Goal: Task Accomplishment & Management: Manage account settings

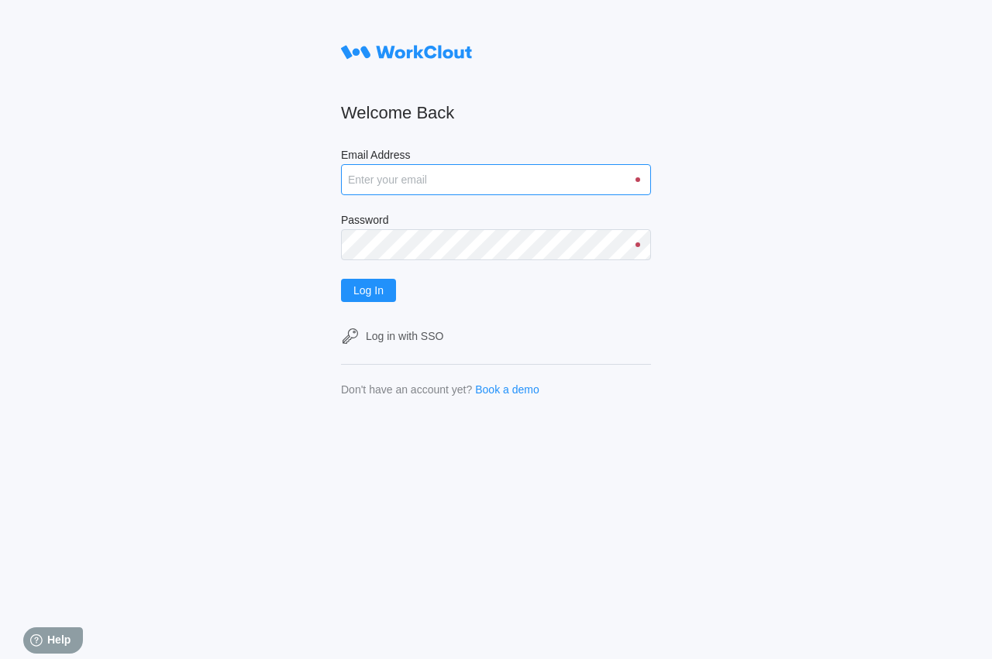
click at [391, 183] on input "Email Address" at bounding box center [496, 179] width 310 height 31
click at [399, 187] on input "Email Address" at bounding box center [496, 179] width 310 height 31
click at [627, 187] on input "-----------------------------------------------------------------" at bounding box center [496, 179] width 310 height 31
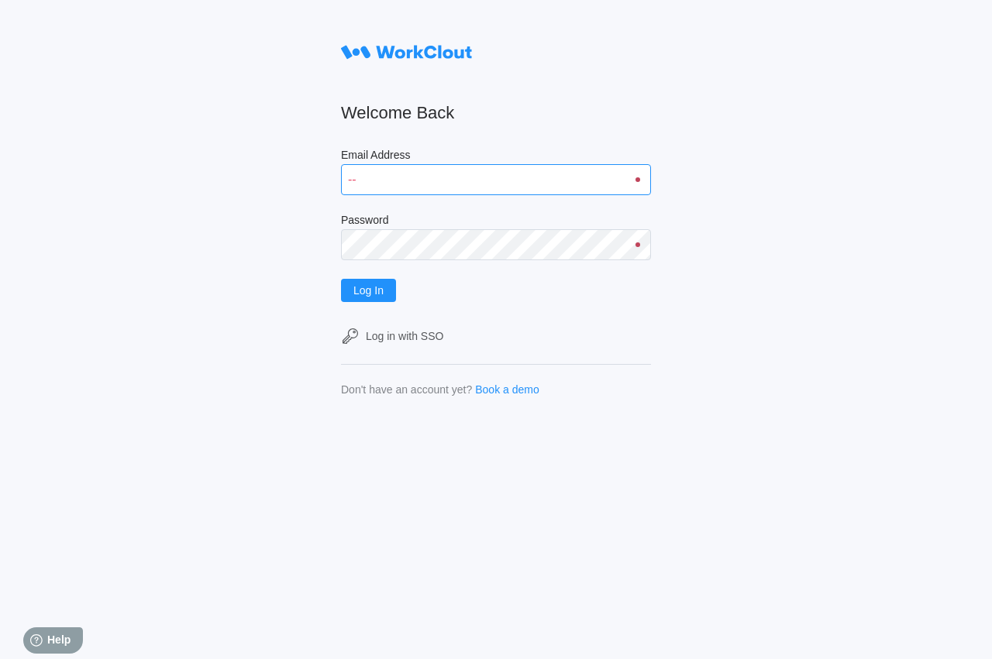
type input "-"
type input "[EMAIL_ADDRESS][DOMAIN_NAME]"
click at [356, 294] on span "Log In" at bounding box center [368, 290] width 30 height 11
